Goal: Transaction & Acquisition: Book appointment/travel/reservation

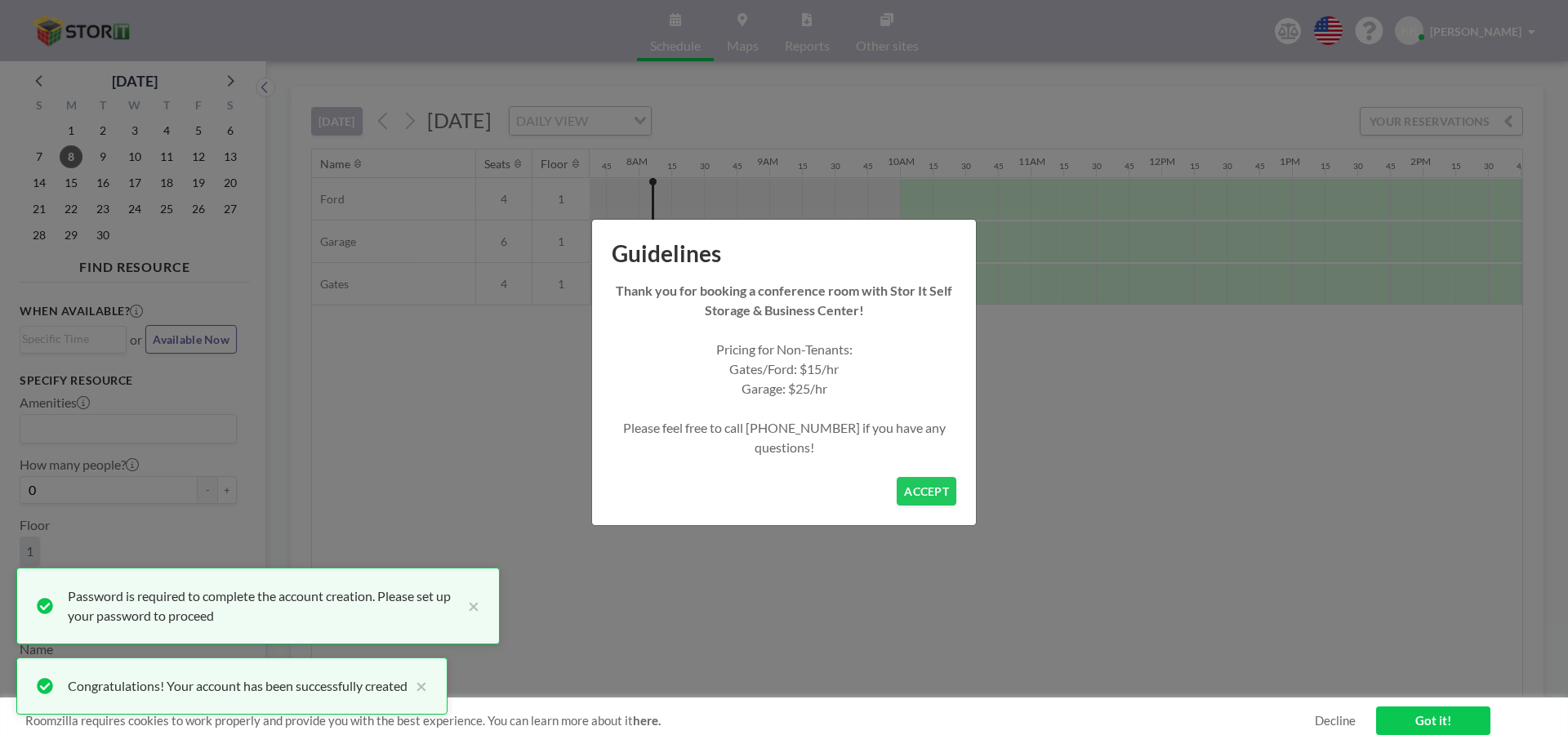
scroll to position [0, 1012]
click at [925, 490] on button "ACCEPT" at bounding box center [926, 491] width 60 height 29
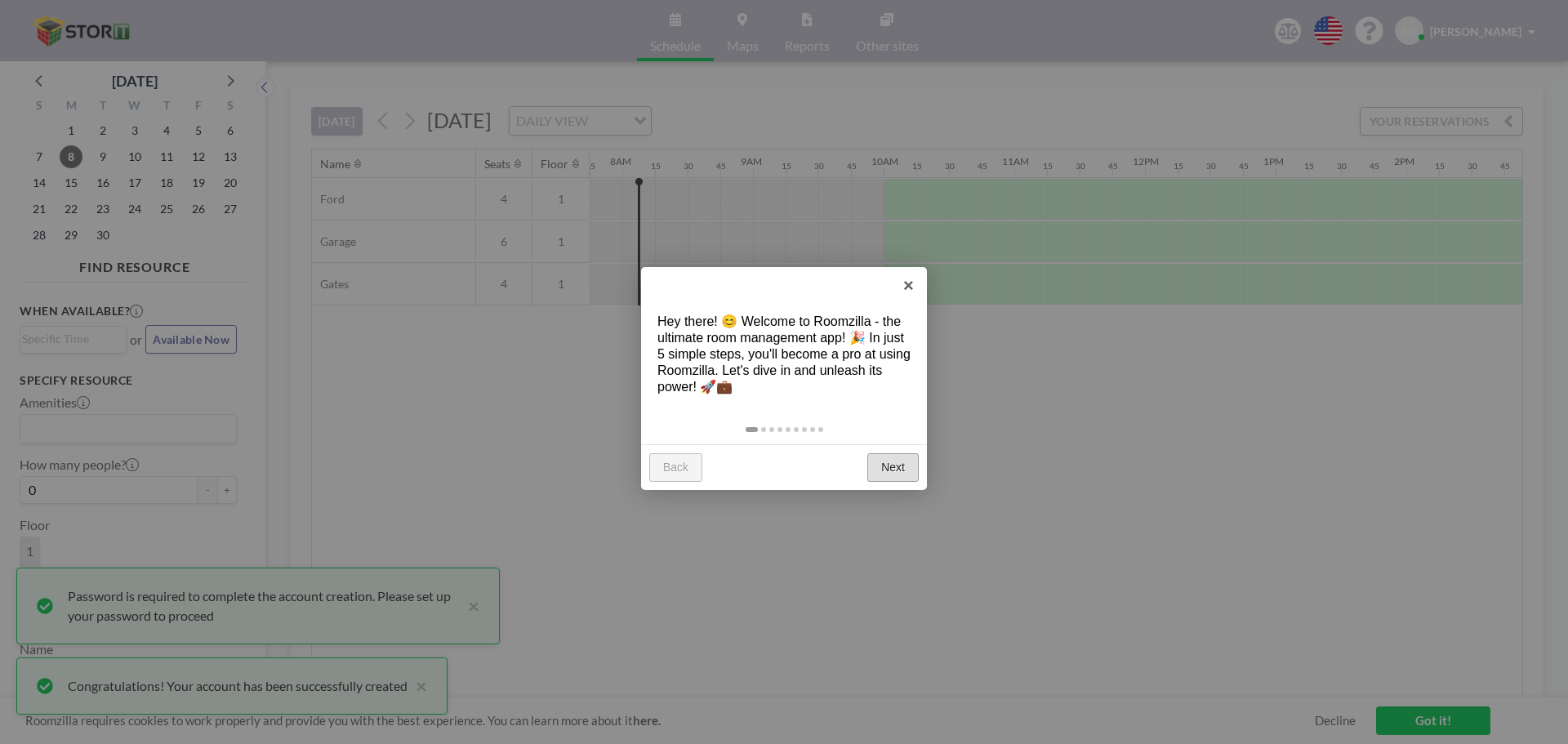
click at [881, 473] on link "Next" at bounding box center [893, 467] width 52 height 30
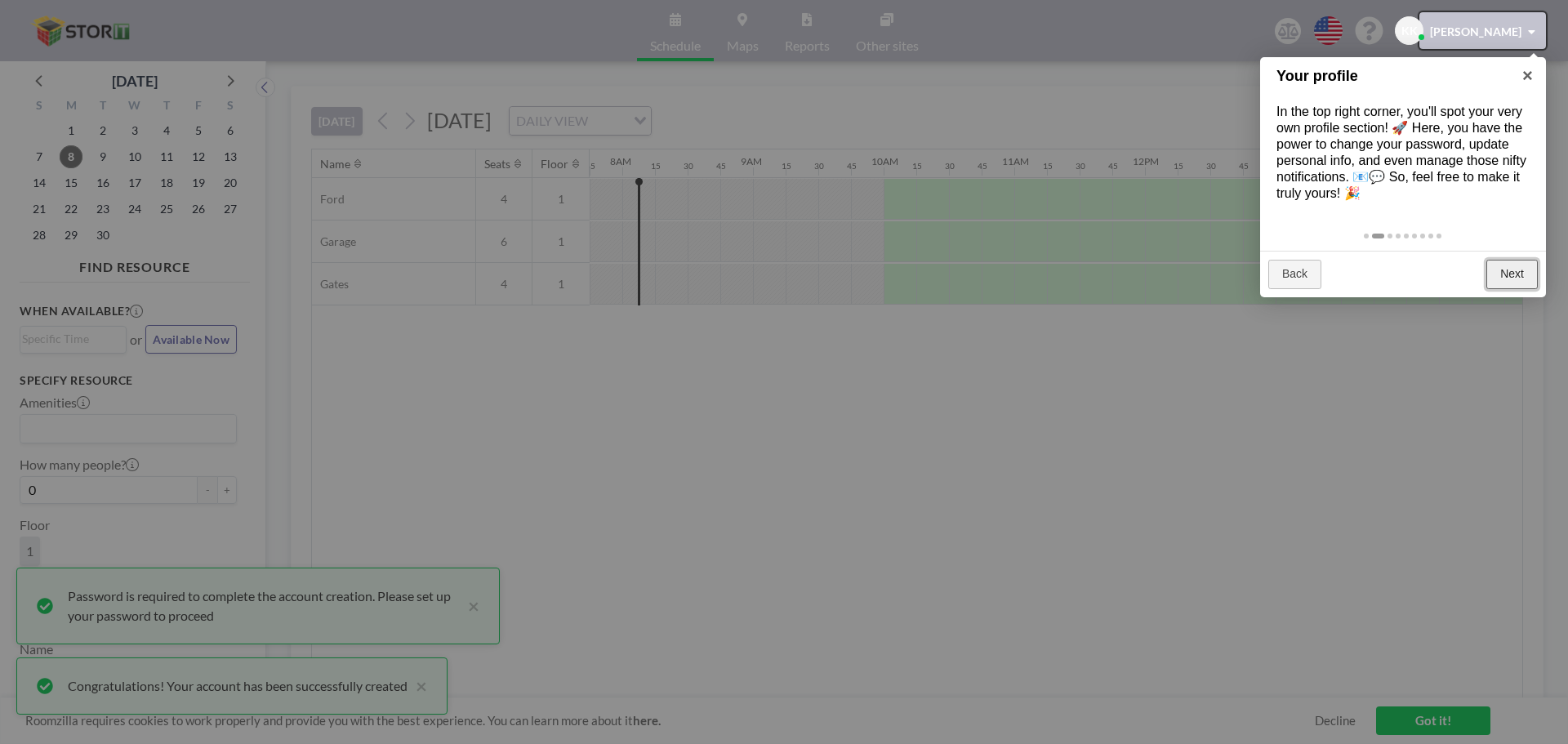
click at [1500, 274] on link "Next" at bounding box center [1512, 274] width 52 height 30
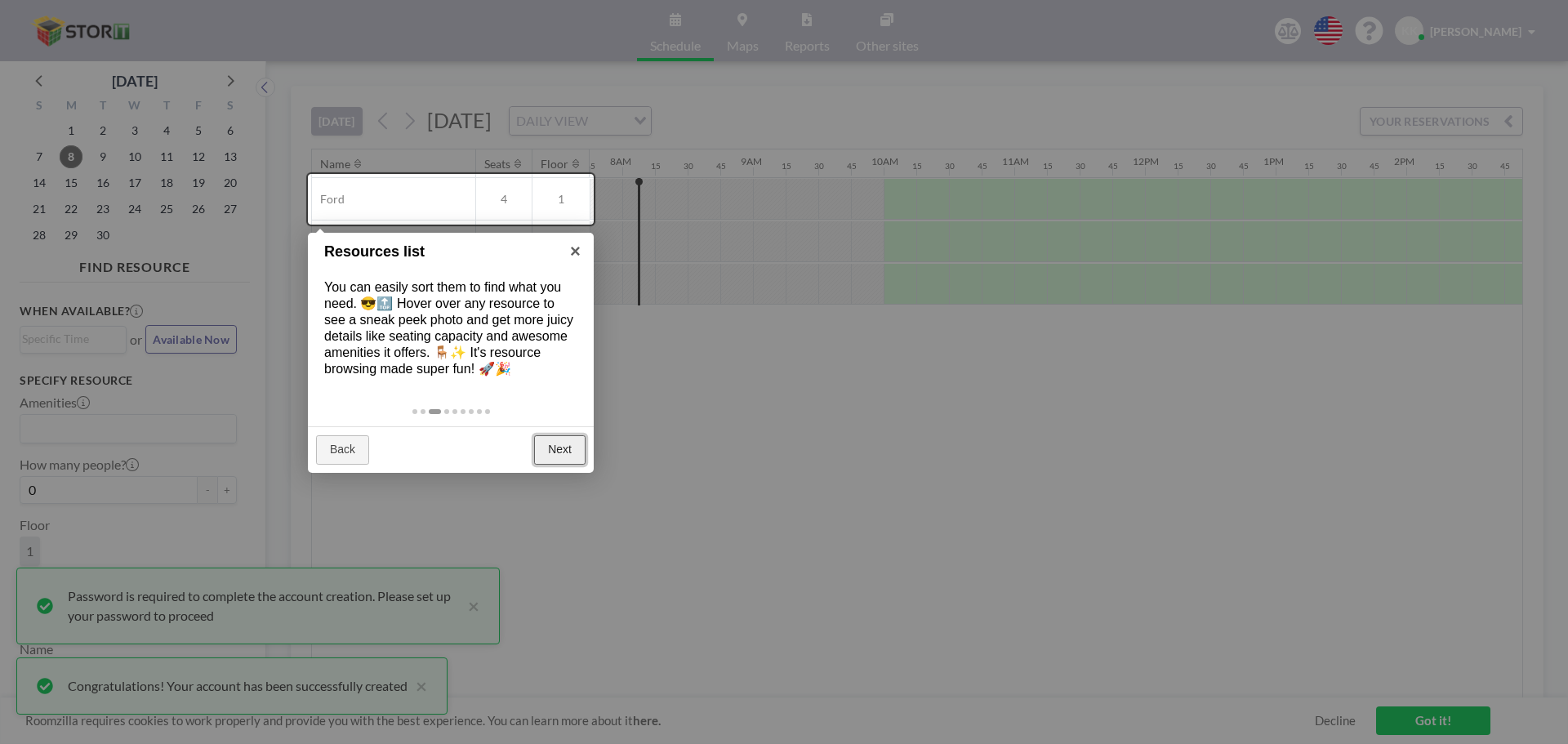
click at [556, 456] on link "Next" at bounding box center [560, 450] width 52 height 30
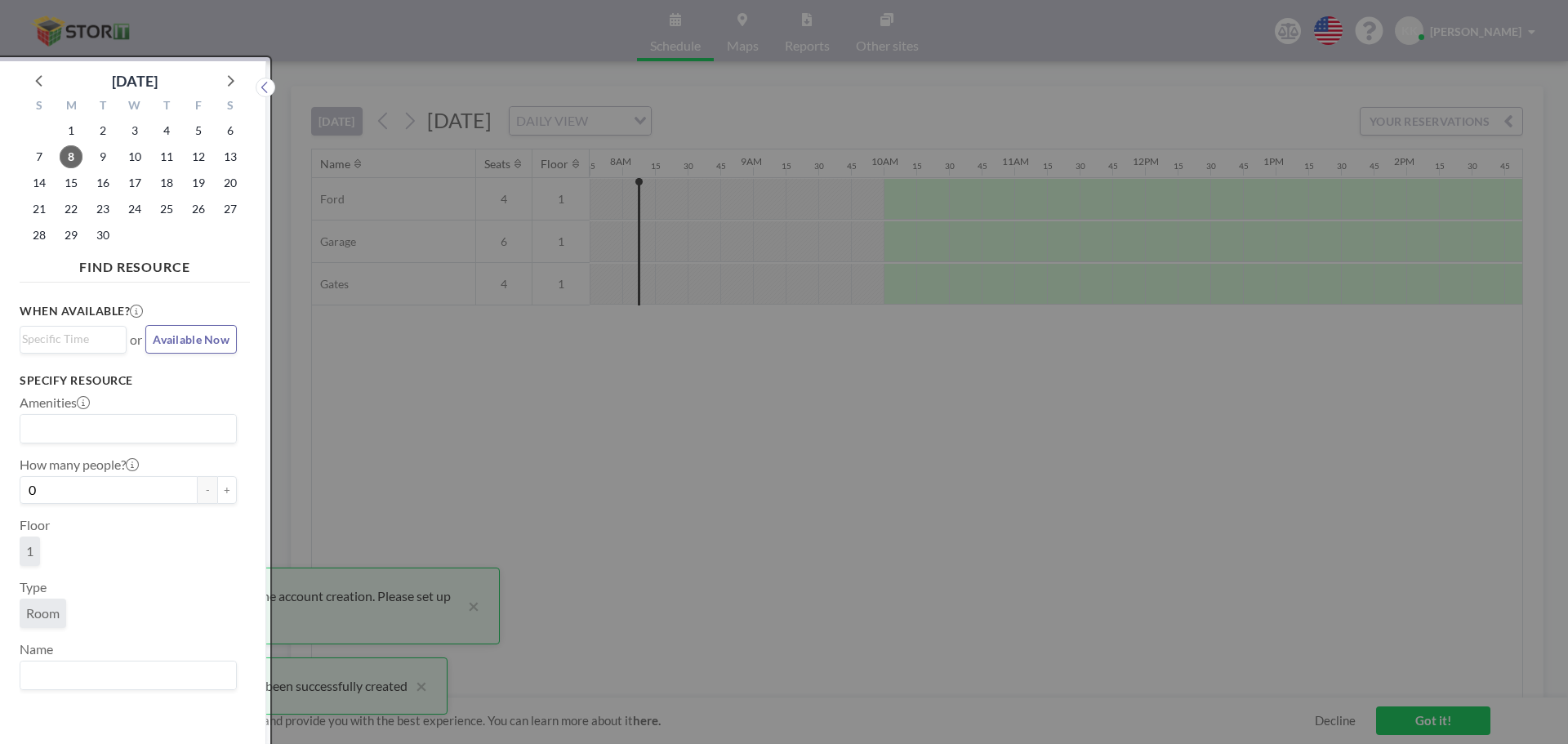
scroll to position [4, 0]
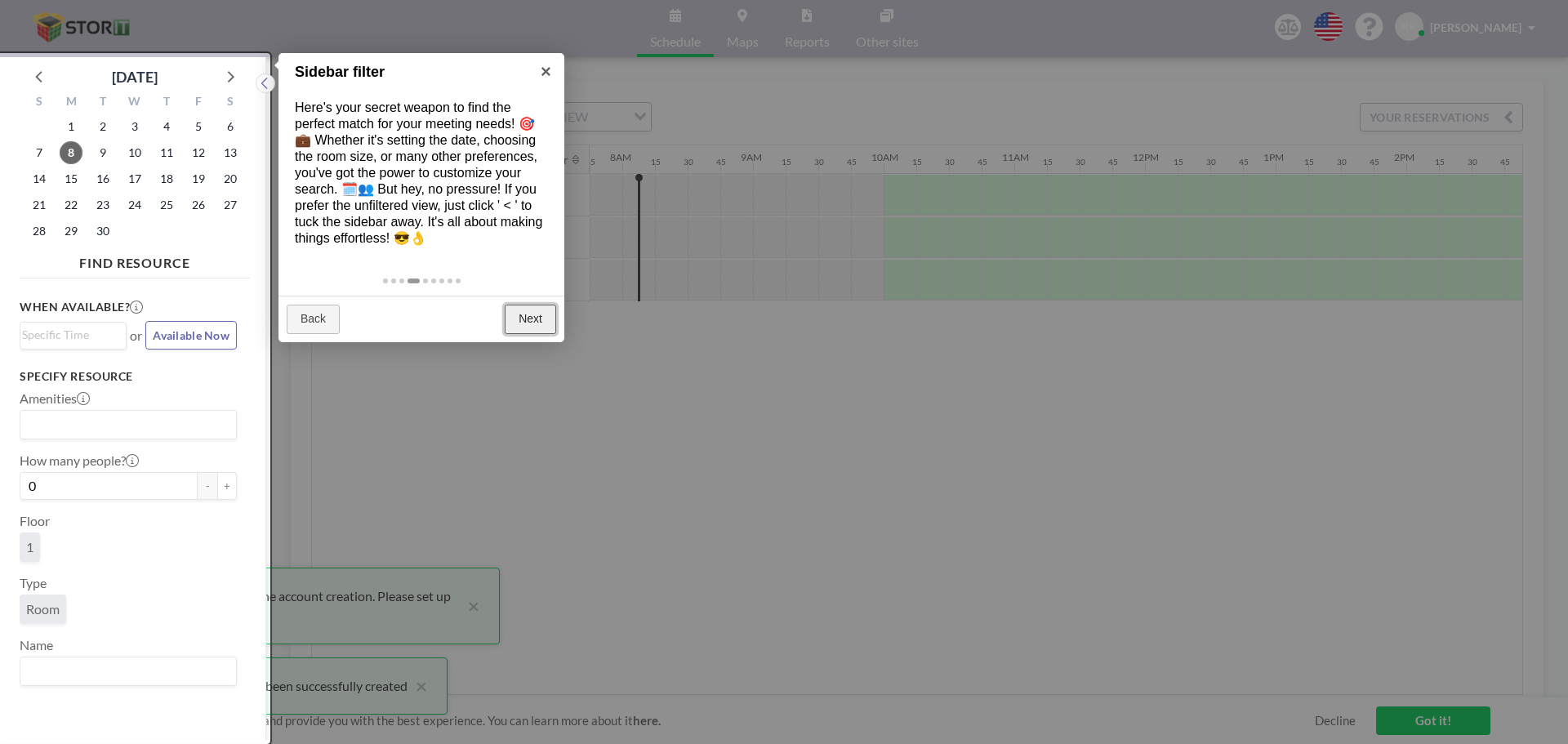
click at [515, 322] on link "Next" at bounding box center [531, 319] width 52 height 30
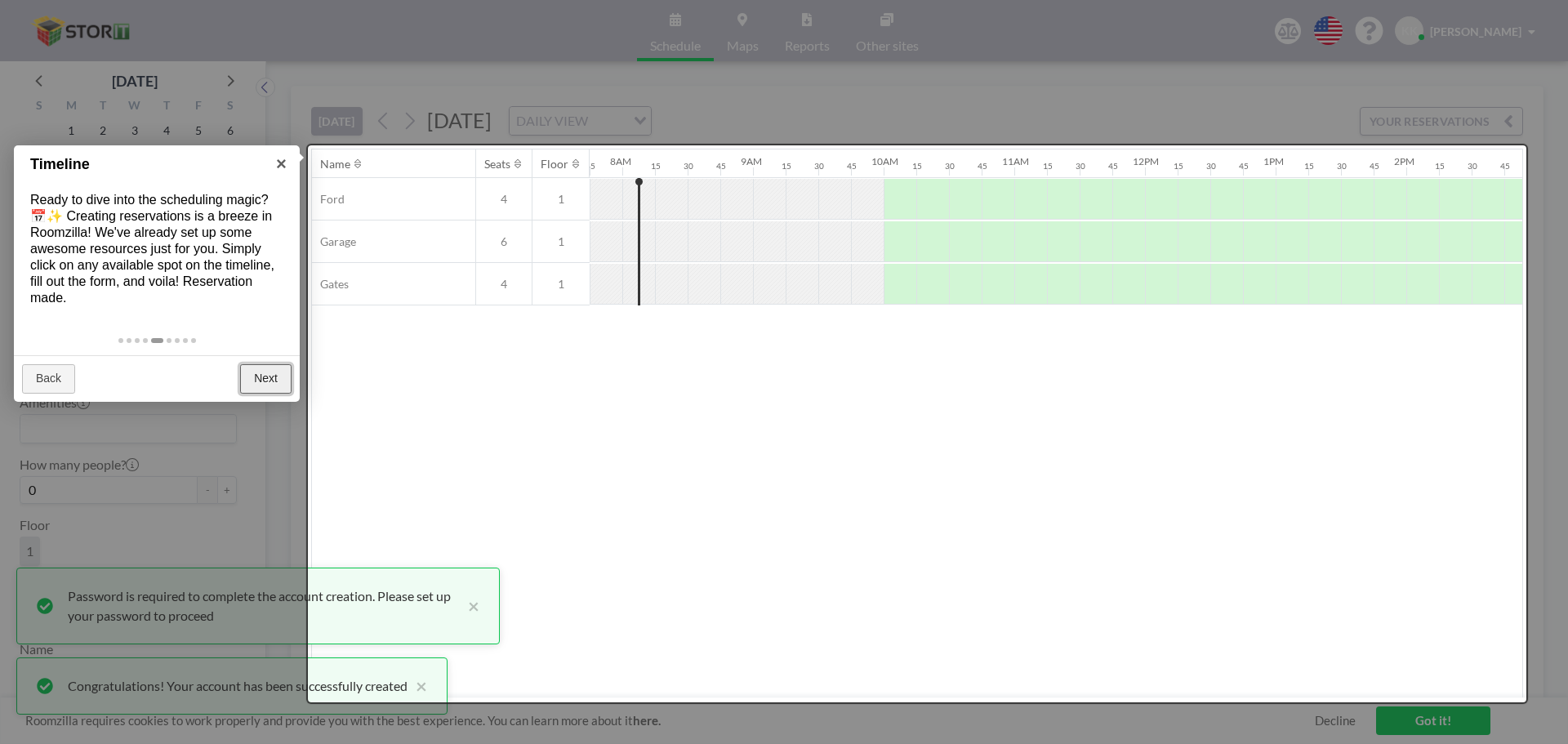
click at [261, 375] on link "Next" at bounding box center [266, 379] width 52 height 30
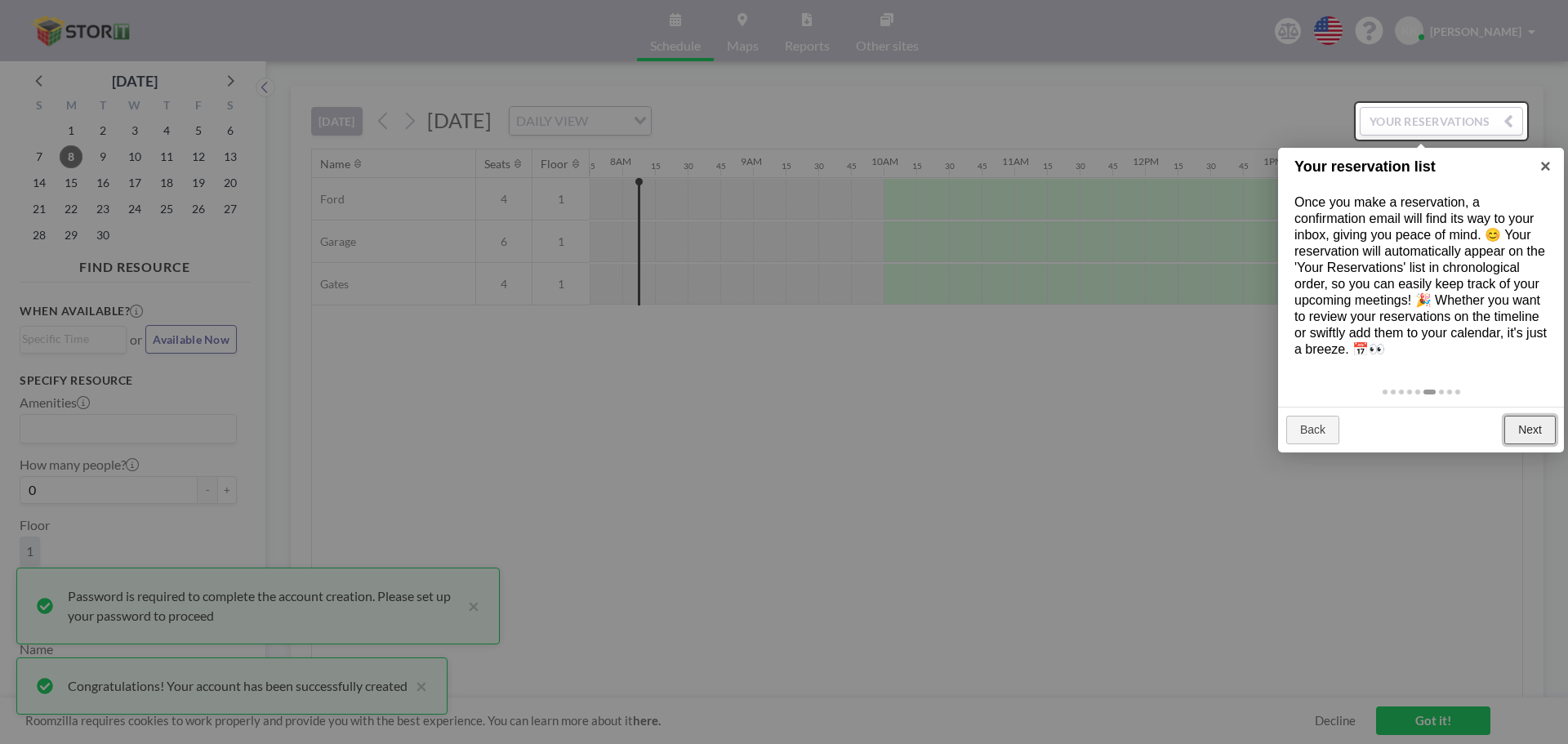
click at [1520, 422] on link "Next" at bounding box center [1530, 430] width 52 height 30
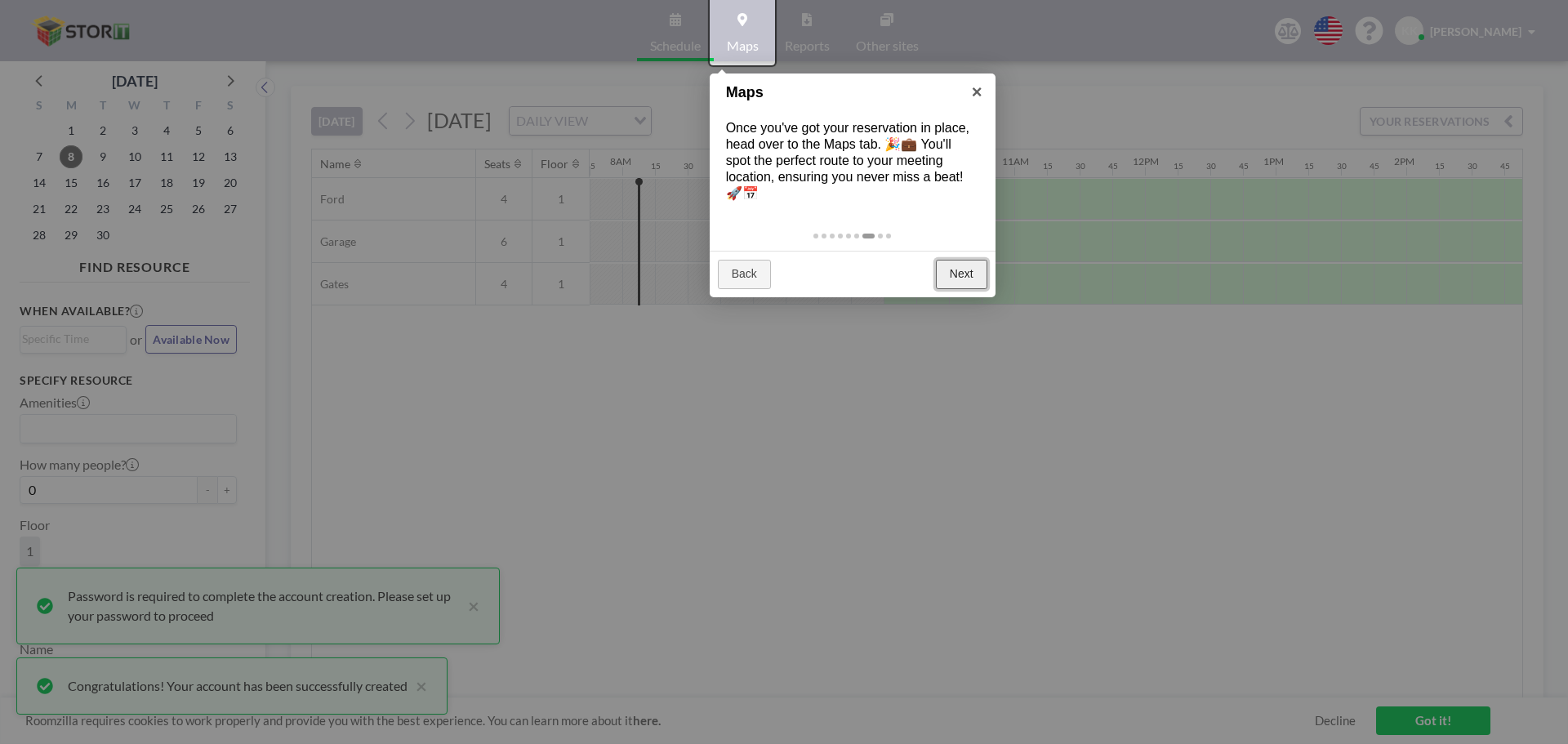
click at [951, 280] on link "Next" at bounding box center [961, 274] width 52 height 30
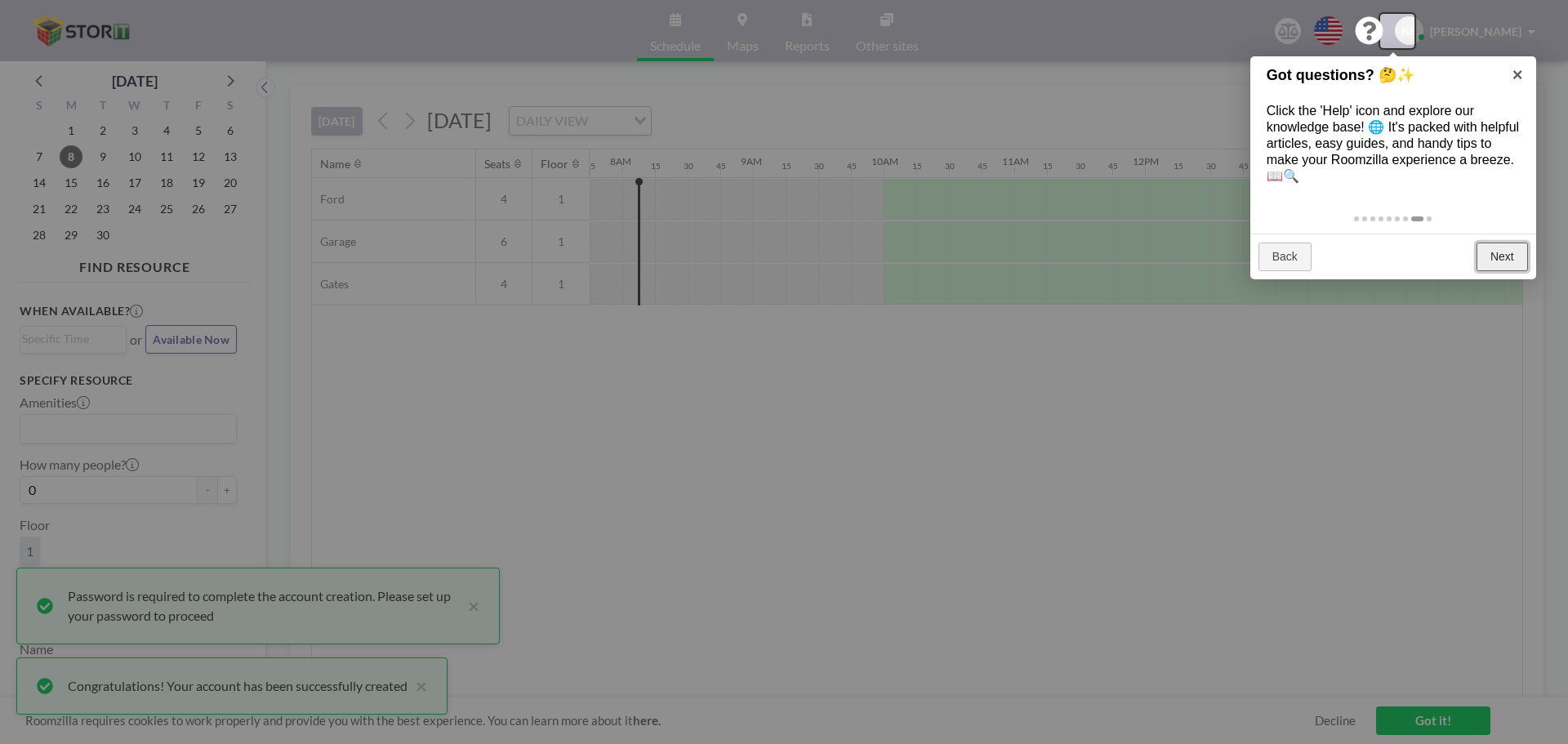
click at [1503, 260] on link "Next" at bounding box center [1502, 257] width 52 height 30
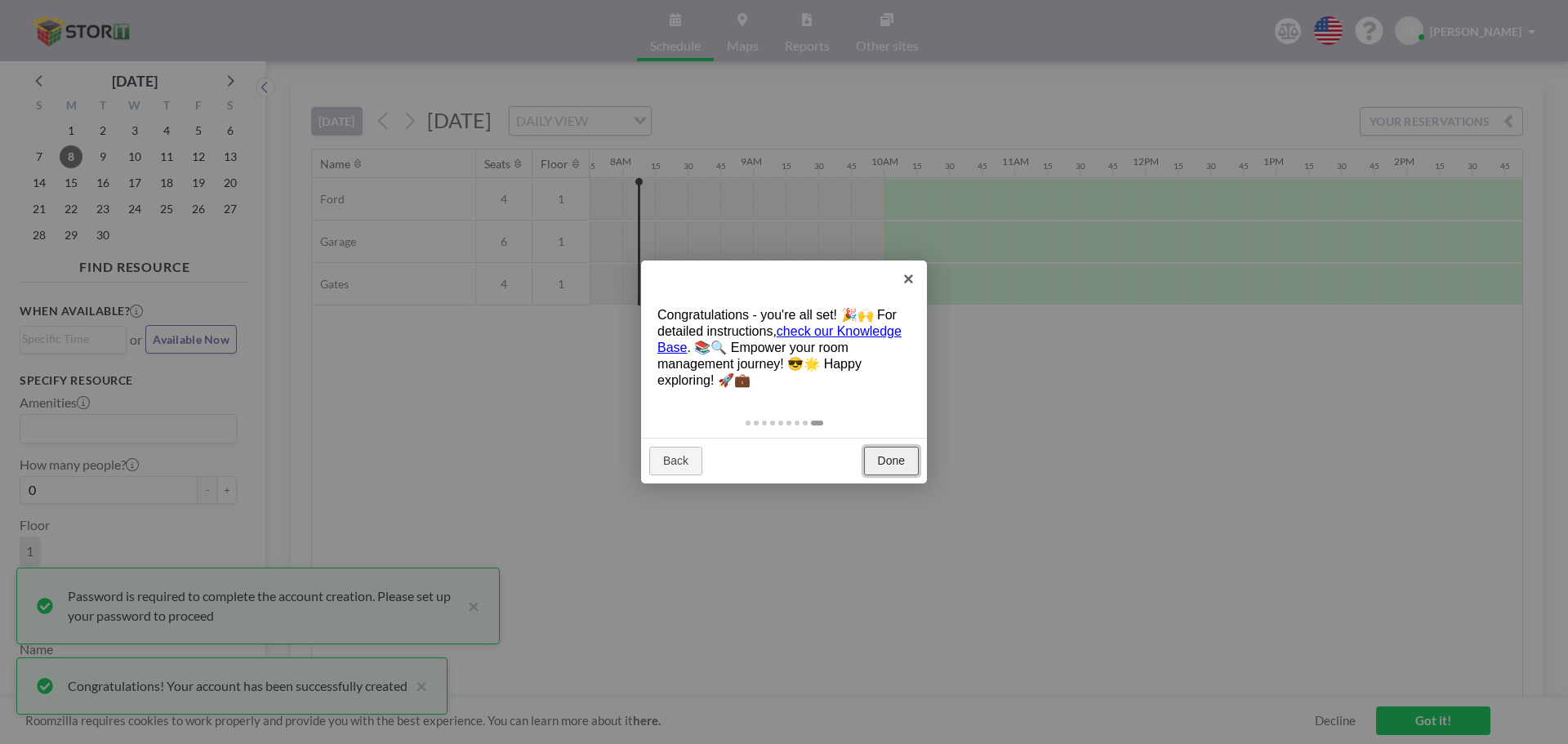
click at [902, 459] on link "Done" at bounding box center [891, 461] width 55 height 30
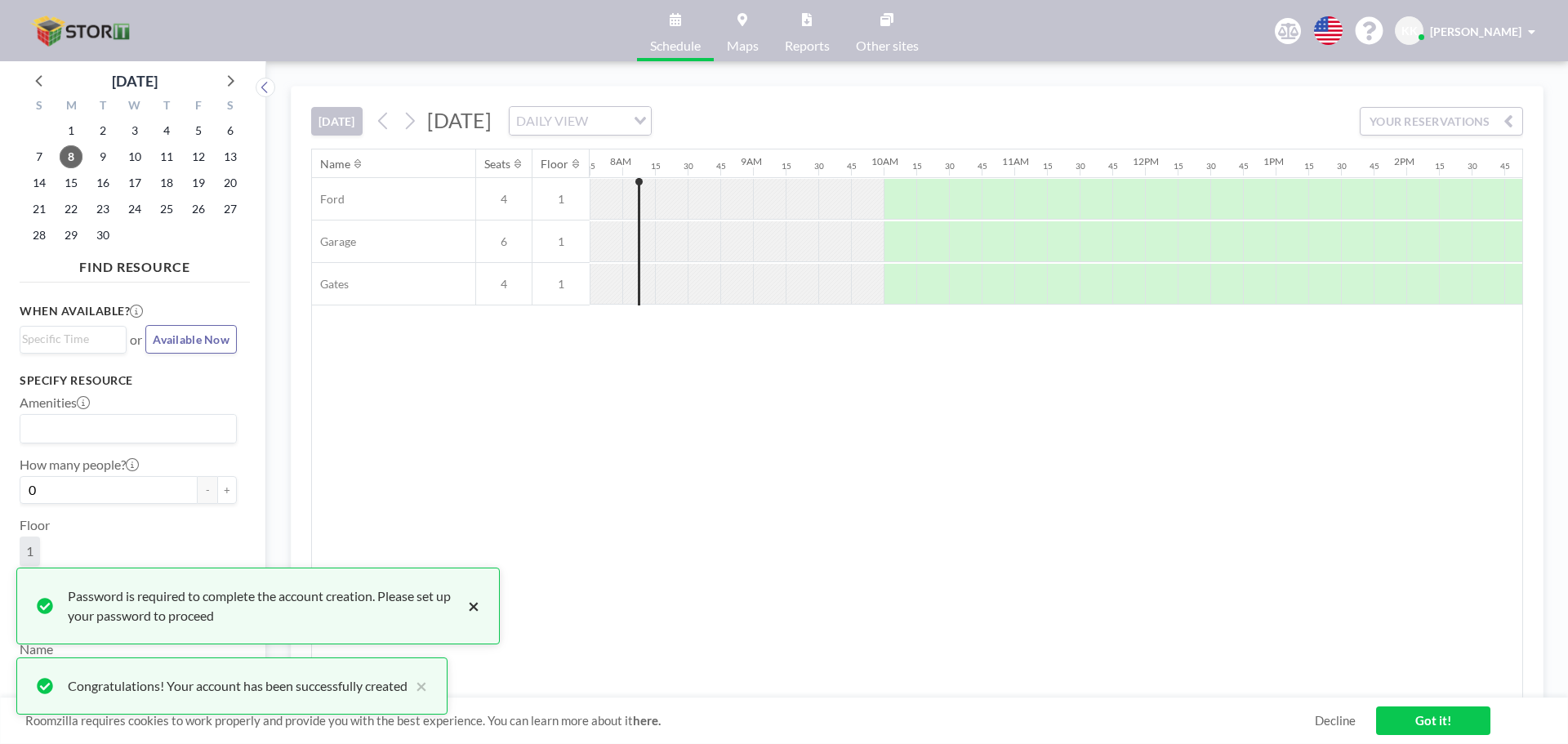
click at [470, 605] on button "×" at bounding box center [469, 606] width 19 height 39
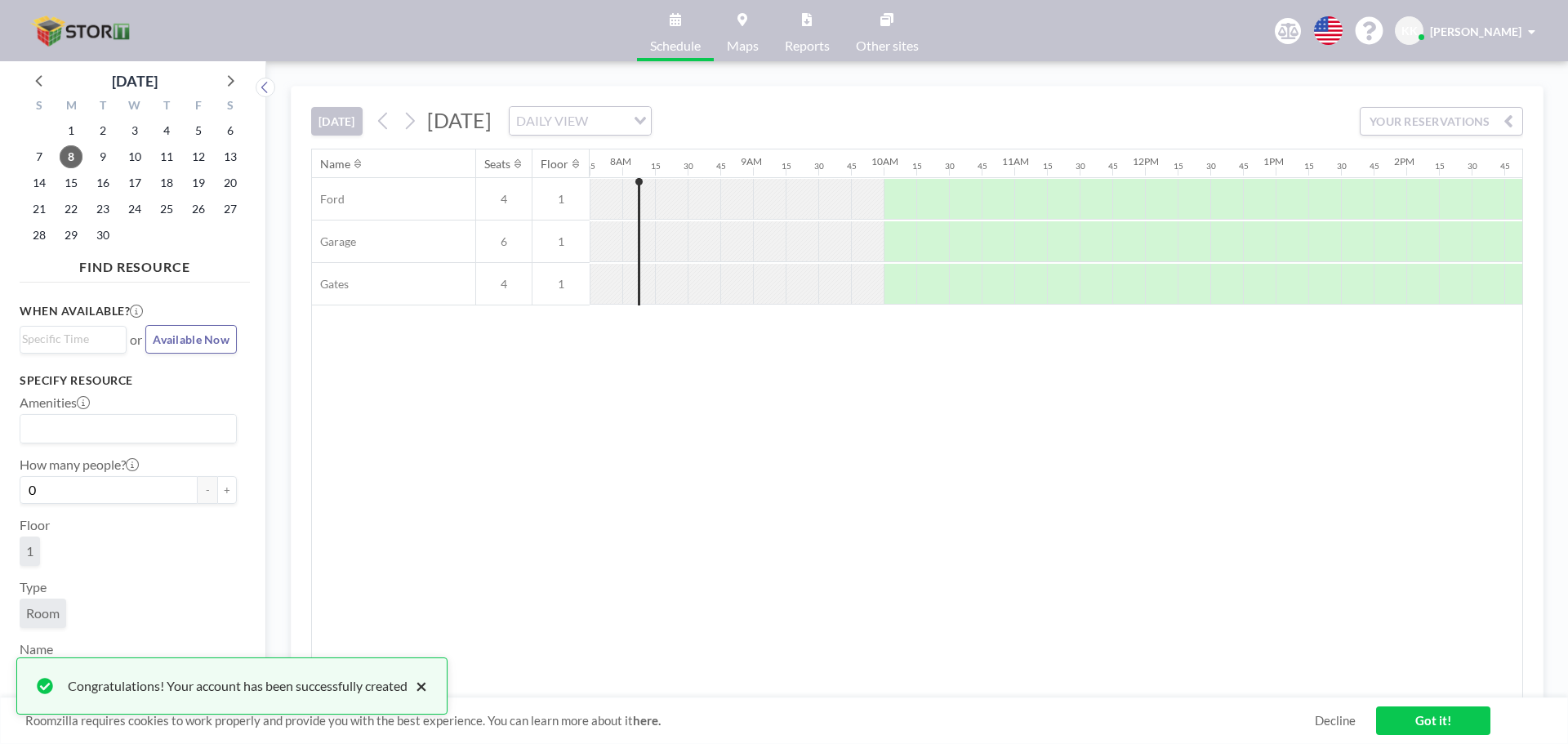
click at [424, 691] on button "×" at bounding box center [417, 685] width 19 height 19
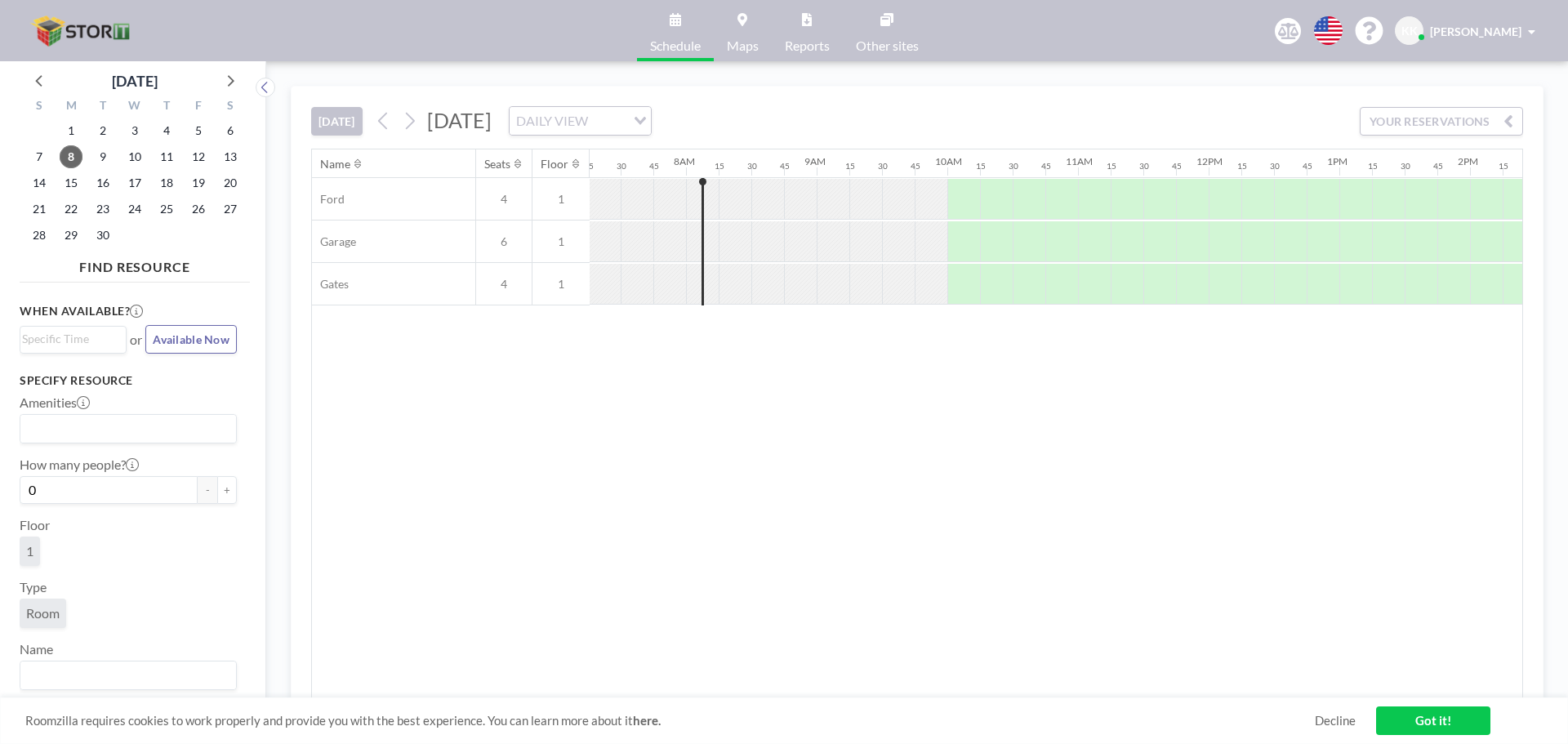
scroll to position [0, 1012]
click at [696, 196] on div at bounding box center [704, 199] width 33 height 40
click at [642, 192] on div at bounding box center [638, 199] width 33 height 40
click at [690, 192] on div at bounding box center [704, 199] width 33 height 40
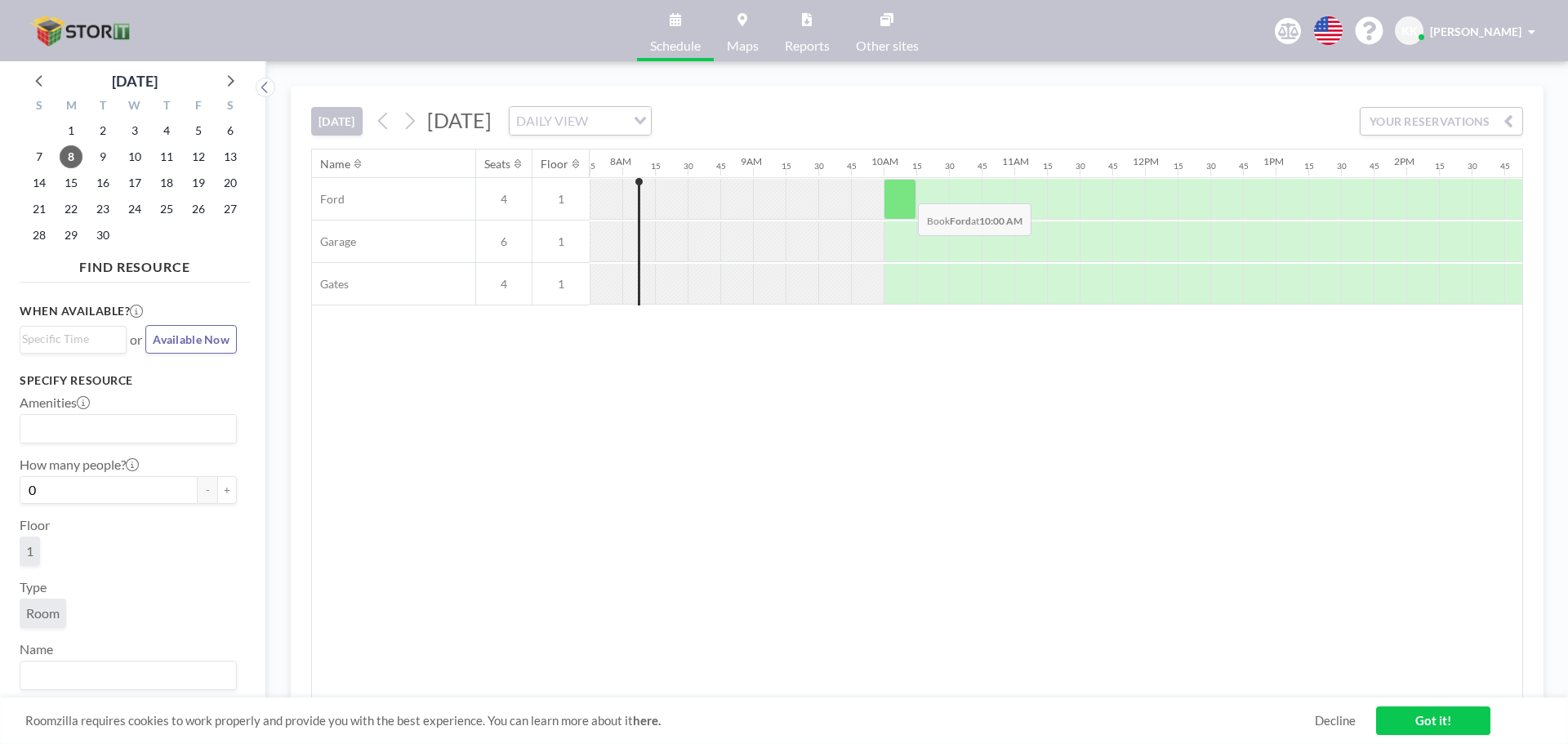
click at [905, 191] on div at bounding box center [900, 199] width 33 height 40
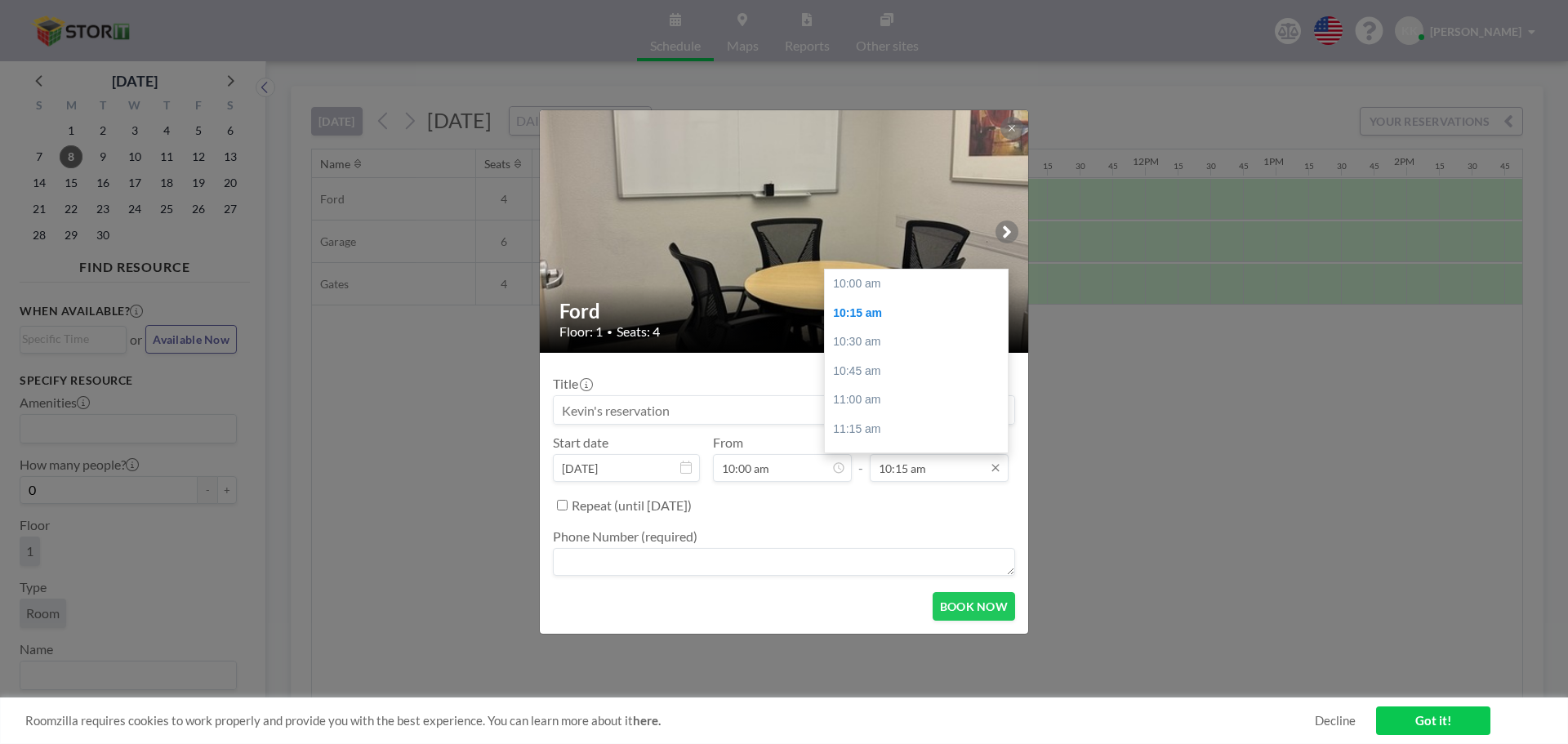
scroll to position [30, 0]
click at [900, 323] on div "10:30 am" at bounding box center [920, 312] width 191 height 30
type input "10:30 am"
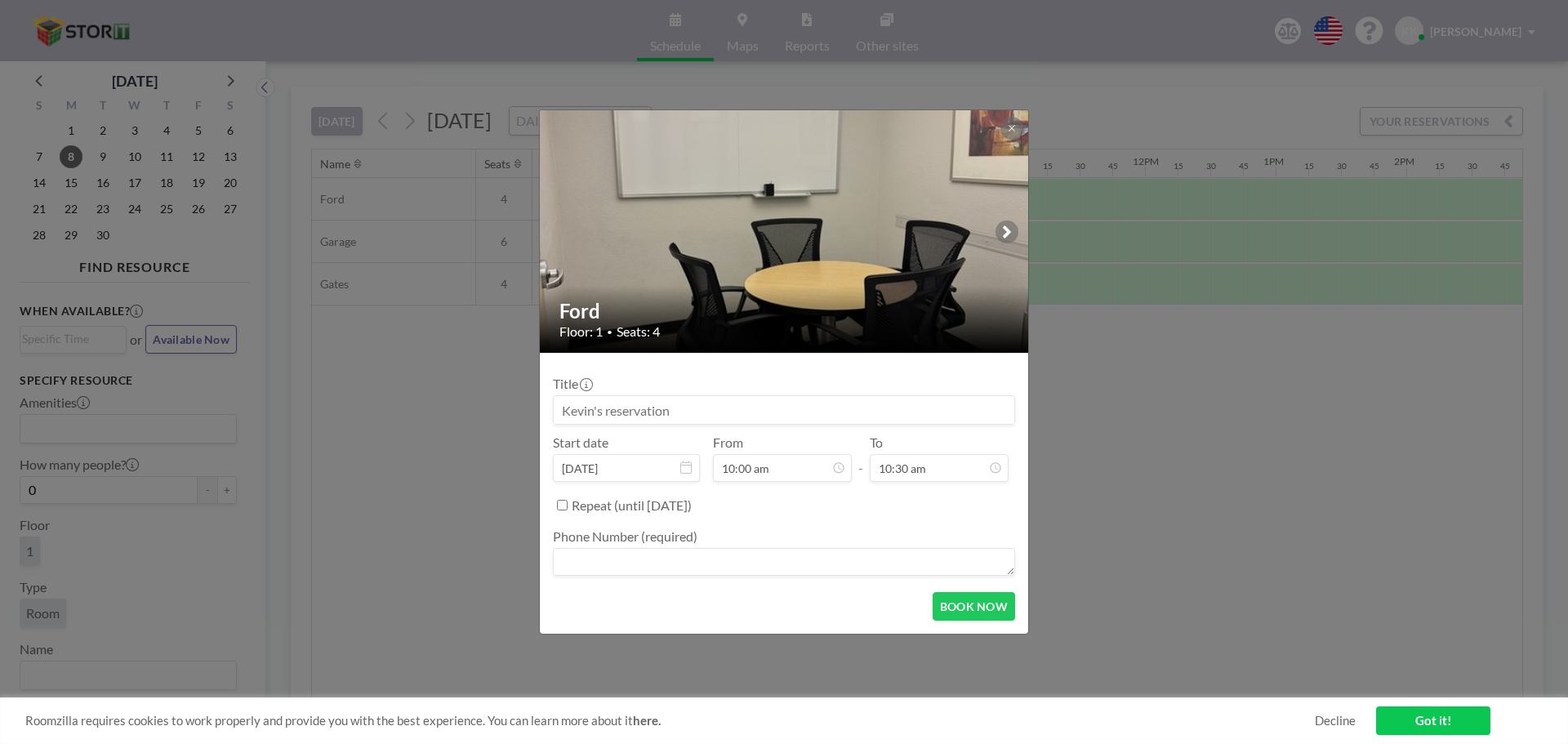
scroll to position [58, 0]
click at [978, 613] on button "BOOK NOW" at bounding box center [974, 607] width 83 height 29
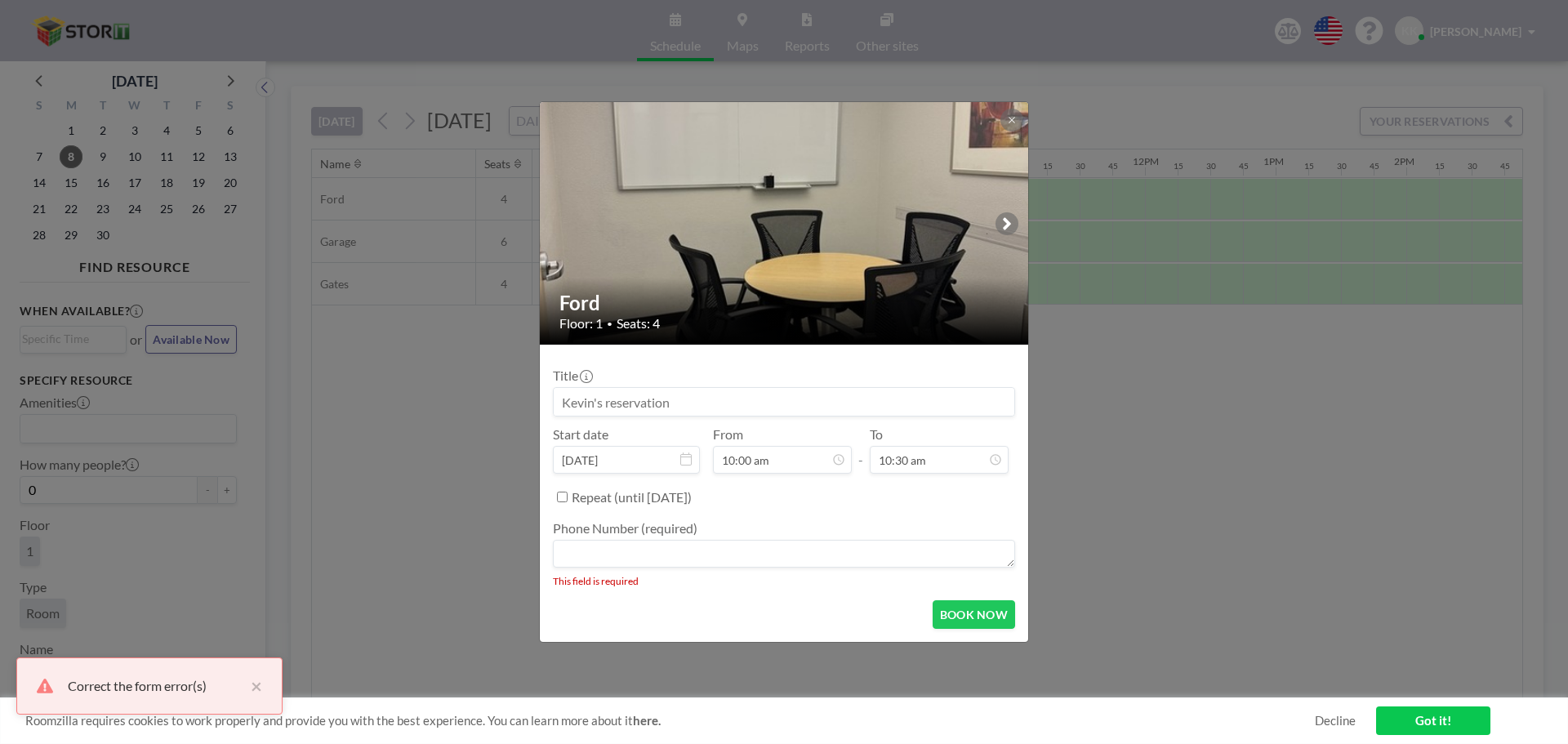
click at [712, 559] on textarea at bounding box center [784, 553] width 462 height 28
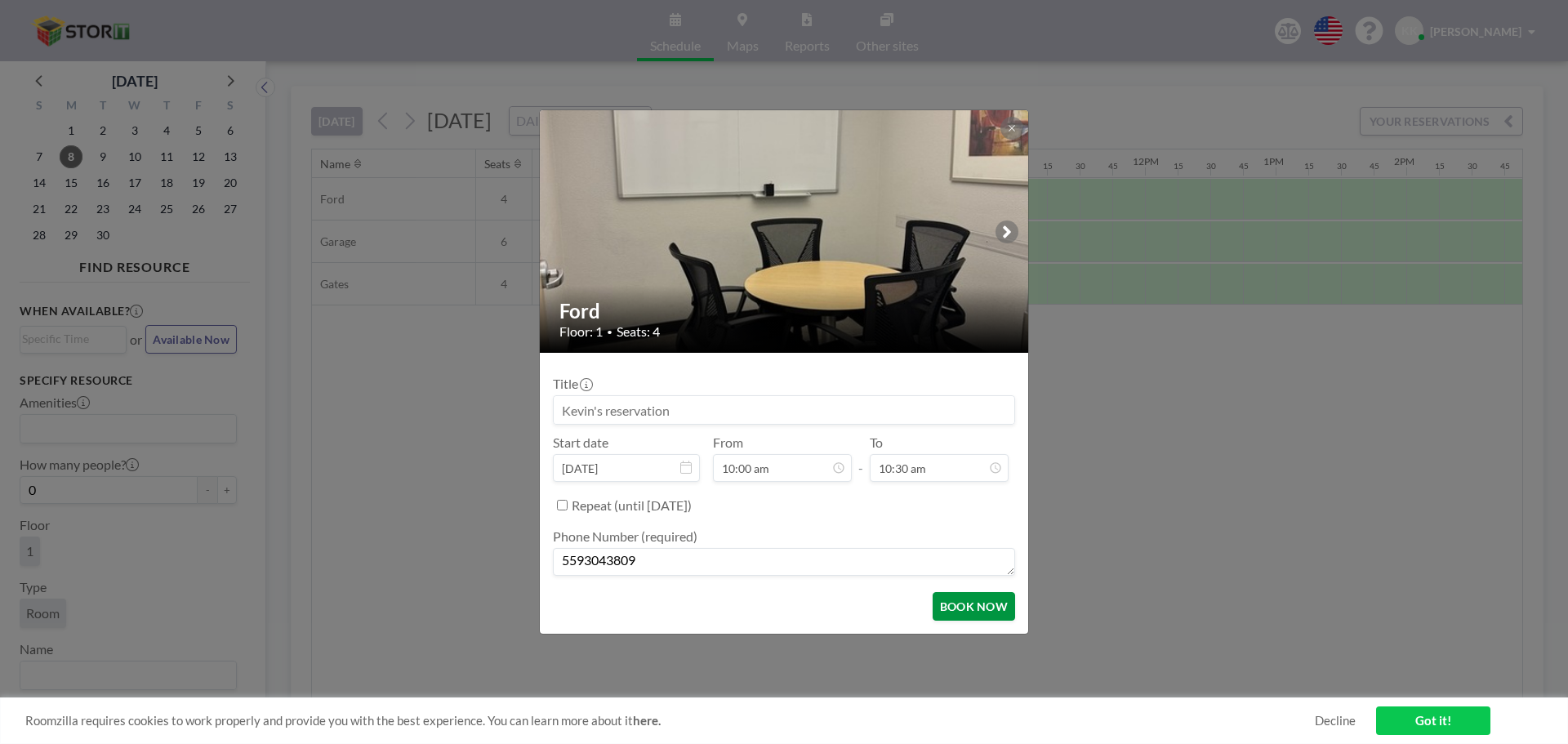
type textarea "5593043809"
click at [973, 602] on button "BOOK NOW" at bounding box center [974, 607] width 83 height 29
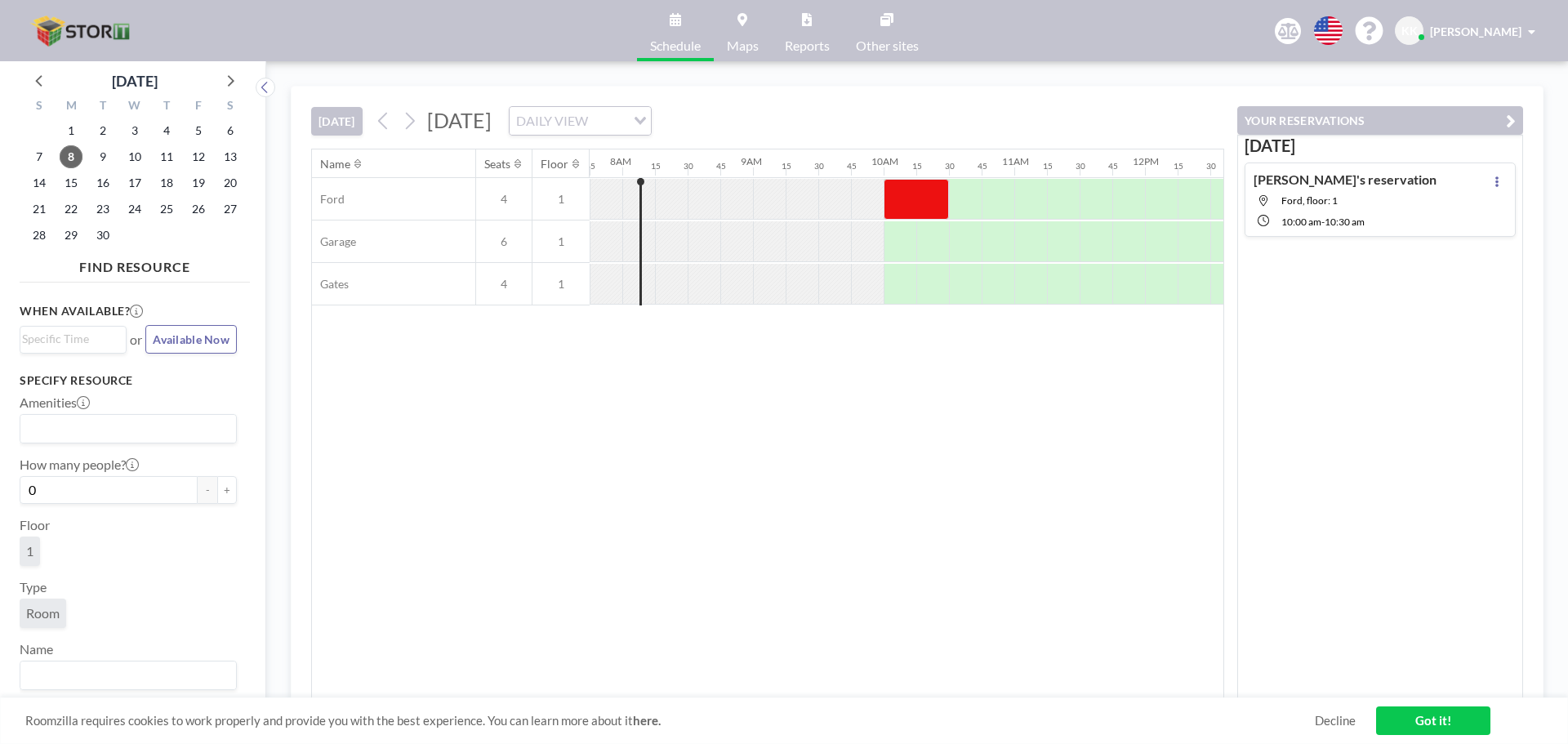
click at [751, 194] on div at bounding box center [736, 199] width 33 height 40
click at [744, 194] on div at bounding box center [736, 199] width 33 height 40
click at [741, 231] on div at bounding box center [736, 241] width 33 height 40
